Goal: Information Seeking & Learning: Learn about a topic

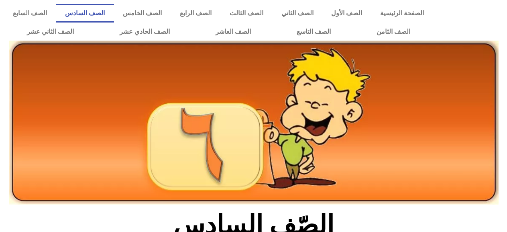
scroll to position [241, 0]
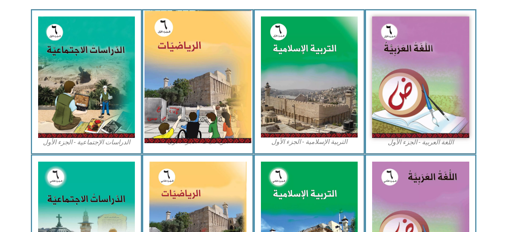
click at [193, 114] on img at bounding box center [198, 76] width 107 height 133
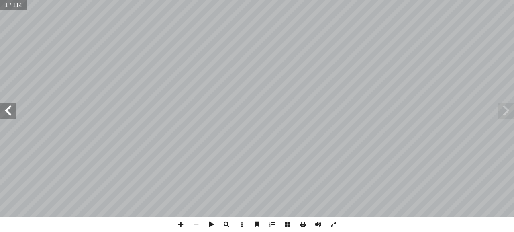
click at [15, 113] on span at bounding box center [8, 110] width 16 height 16
click at [0, 110] on span at bounding box center [8, 110] width 16 height 16
click at [1, 108] on span at bounding box center [8, 110] width 16 height 16
click at [2, 106] on span at bounding box center [8, 110] width 16 height 16
click at [5, 106] on span at bounding box center [8, 110] width 16 height 16
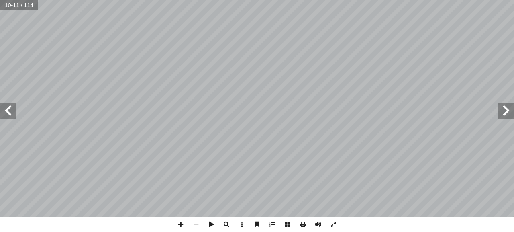
click at [11, 114] on span at bounding box center [8, 110] width 16 height 16
click at [501, 118] on span at bounding box center [506, 110] width 16 height 16
drag, startPoint x: 513, startPoint y: 112, endPoint x: 508, endPoint y: 115, distance: 5.6
click at [510, 113] on span at bounding box center [506, 110] width 16 height 16
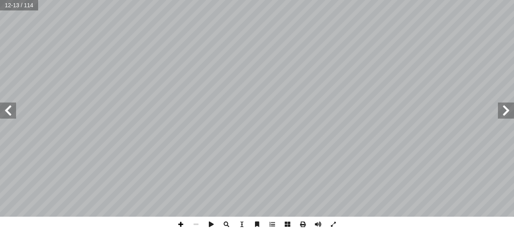
click at [180, 221] on span at bounding box center [180, 224] width 15 height 15
drag, startPoint x: 253, startPoint y: 246, endPoint x: 253, endPoint y: 241, distance: 4.4
click at [423, 219] on div "8 ئل: � رين ومس � تم تي: أ ا الخاطئة فيما ي ِ الجملة َ مام أ ا ) ( َ شارة إ ا و…" at bounding box center [257, 116] width 514 height 232
click at [5, 108] on span at bounding box center [8, 110] width 16 height 16
click at [513, 117] on span at bounding box center [506, 110] width 16 height 16
